Goal: Transaction & Acquisition: Purchase product/service

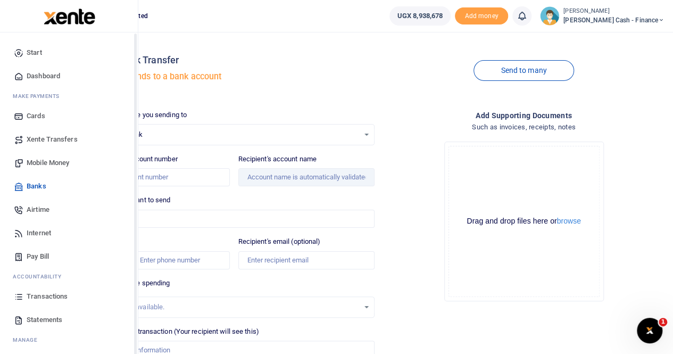
click at [56, 139] on span "Xente Transfers" at bounding box center [52, 139] width 51 height 11
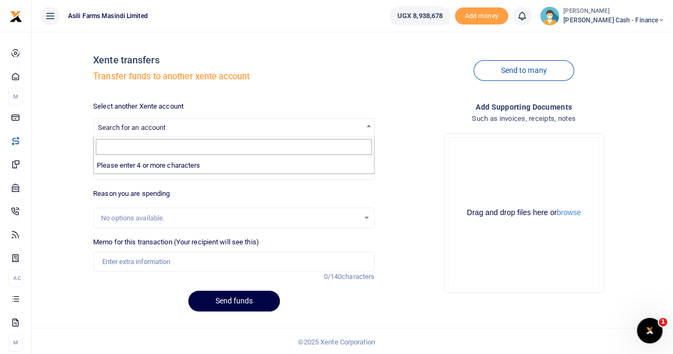
click at [132, 125] on span "Search for an account" at bounding box center [132, 127] width 68 height 8
click at [151, 151] on input "as" at bounding box center [234, 147] width 276 height 16
type input "a"
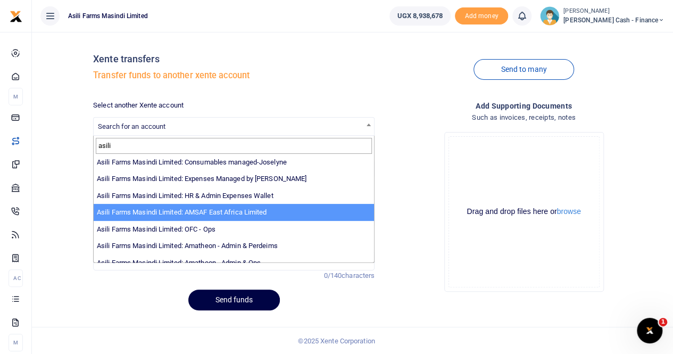
scroll to position [78, 0]
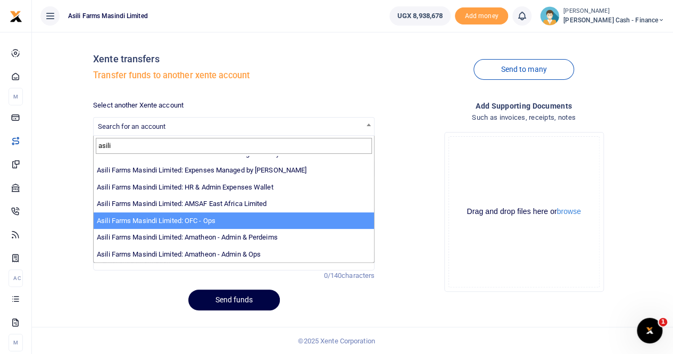
type input "asili"
select select "4038"
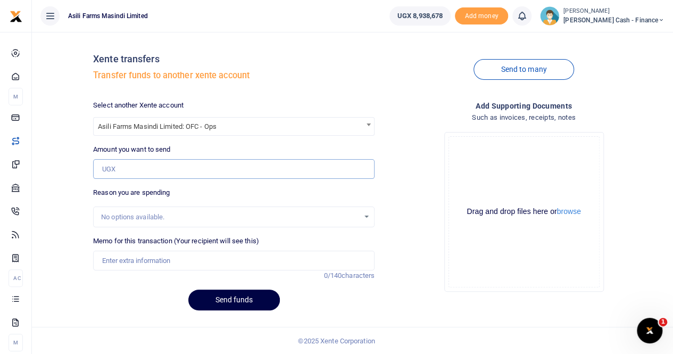
click at [201, 169] on input "Amount you want to send" at bounding box center [234, 169] width 282 height 20
type input "4,000,000"
click at [116, 261] on input "Memo for this transaction (Your recipient will see this)" at bounding box center [234, 261] width 282 height 20
type input "Transfer to OFC"
drag, startPoint x: 204, startPoint y: 168, endPoint x: 96, endPoint y: 175, distance: 108.8
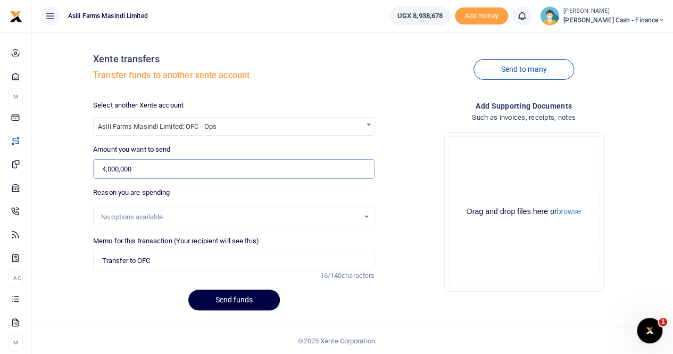
click at [96, 175] on input "4,000,000" at bounding box center [234, 169] width 282 height 20
click at [245, 171] on input "4,000,000" at bounding box center [234, 169] width 282 height 20
type input "400,000"
